Goal: Participate in discussion: Engage in conversation with other users on a specific topic

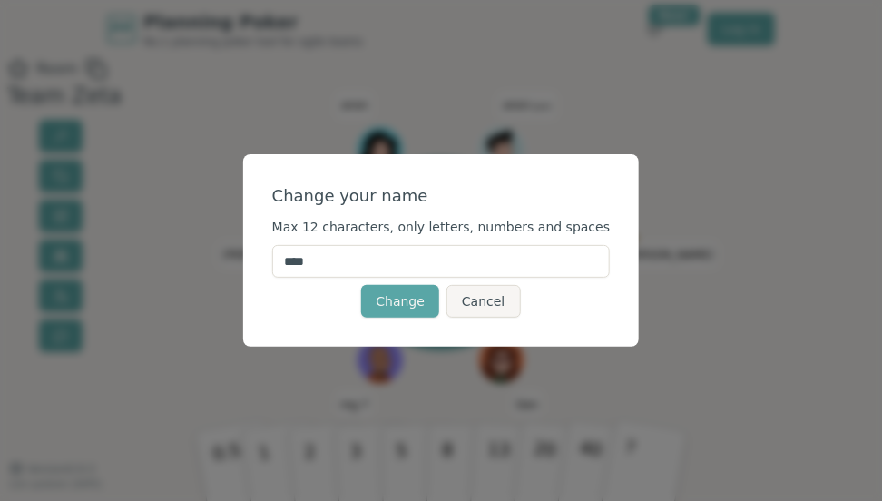
drag, startPoint x: 424, startPoint y: 265, endPoint x: 137, endPoint y: 271, distance: 286.9
click at [272, 271] on input "****" at bounding box center [441, 261] width 339 height 33
type input "***"
click button "Change" at bounding box center [400, 301] width 78 height 33
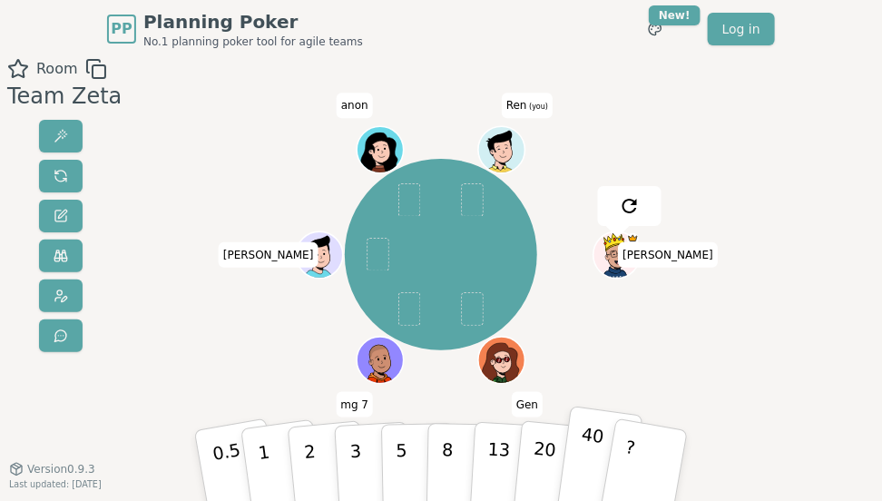
click at [599, 455] on button "40" at bounding box center [599, 465] width 87 height 118
click at [421, 477] on button "5" at bounding box center [418, 464] width 74 height 111
click at [580, 466] on p "40" at bounding box center [589, 463] width 33 height 82
click at [575, 470] on button "40" at bounding box center [599, 465] width 87 height 118
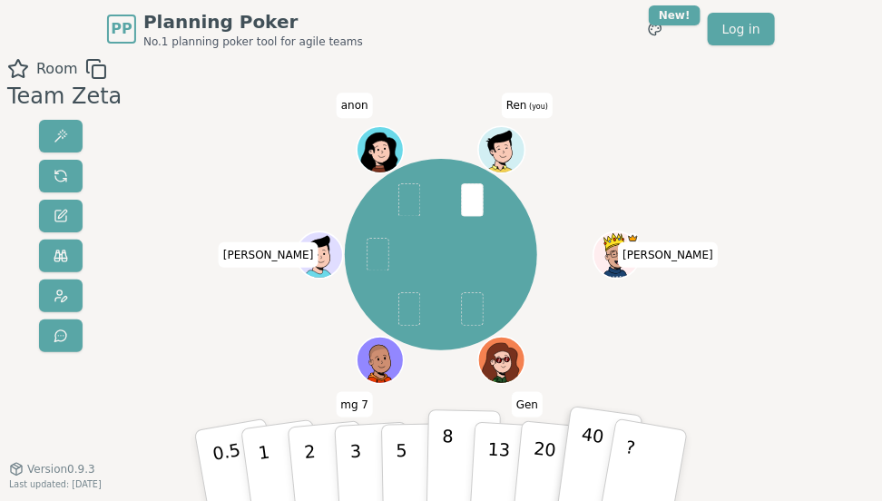
click at [447, 479] on p "8" at bounding box center [447, 465] width 13 height 80
click at [819, 359] on div "Room Team Zeta [PERSON_NAME] Gen mg 7 [PERSON_NAME] anon Ren (you) 0.5 1 2 3 5 …" at bounding box center [441, 307] width 882 height 499
click at [440, 438] on button "8" at bounding box center [464, 464] width 74 height 111
click at [443, 454] on p "8" at bounding box center [447, 465] width 13 height 80
click at [825, 388] on div "Room Team Zeta [PERSON_NAME] Gen mg 7 [PERSON_NAME] anon Ren (you) 0.5 1 2 3 5 …" at bounding box center [441, 307] width 882 height 499
